Goal: Task Accomplishment & Management: Manage account settings

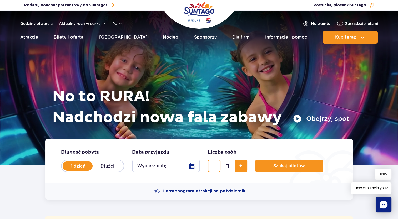
click at [317, 23] on span "Moje konto" at bounding box center [320, 23] width 19 height 5
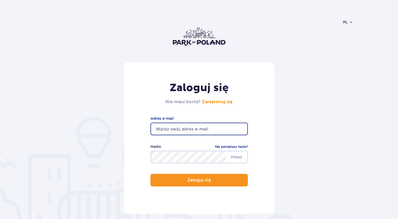
click at [177, 126] on input "email" at bounding box center [198, 129] width 97 height 13
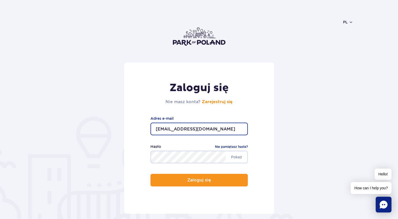
type input "wojmor@wp.pl"
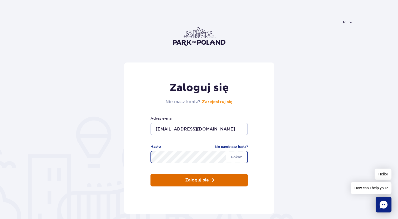
click at [193, 178] on p "Zaloguj się" at bounding box center [197, 180] width 24 height 5
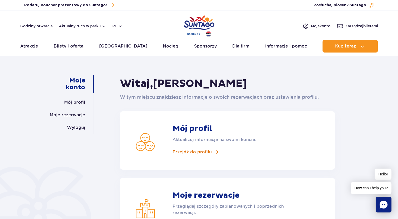
click at [197, 152] on span "Przejdź do profilu" at bounding box center [191, 152] width 39 height 6
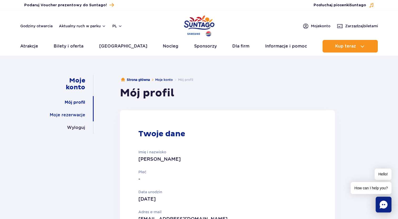
click at [76, 113] on link "Moje rezerwacje" at bounding box center [67, 115] width 35 height 13
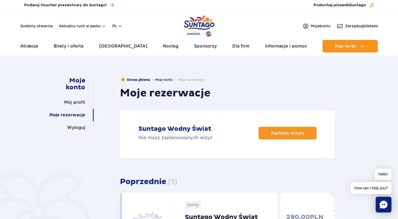
click at [197, 29] on img "Park of Poland" at bounding box center [199, 26] width 30 height 24
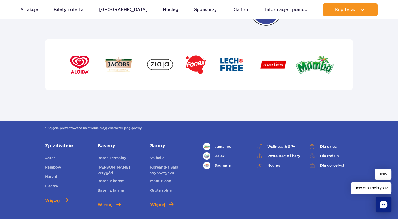
scroll to position [1892, 0]
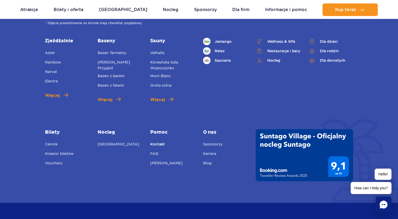
click at [159, 141] on link "Kontakt" at bounding box center [157, 144] width 15 height 7
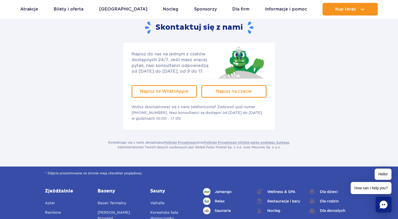
scroll to position [53, 0]
